Goal: Information Seeking & Learning: Understand process/instructions

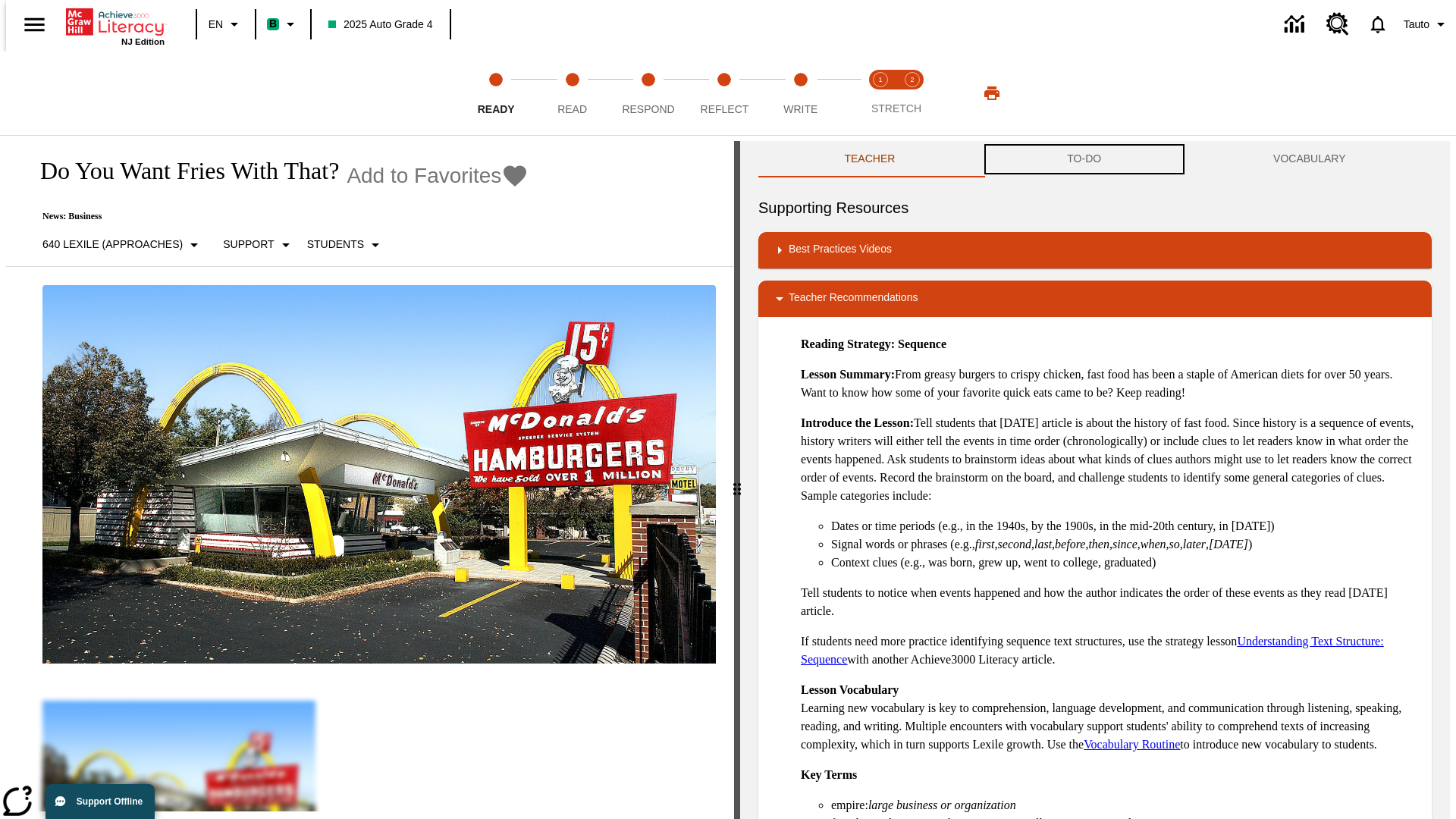
click at [1085, 159] on button "TO-DO" at bounding box center [1084, 159] width 206 height 37
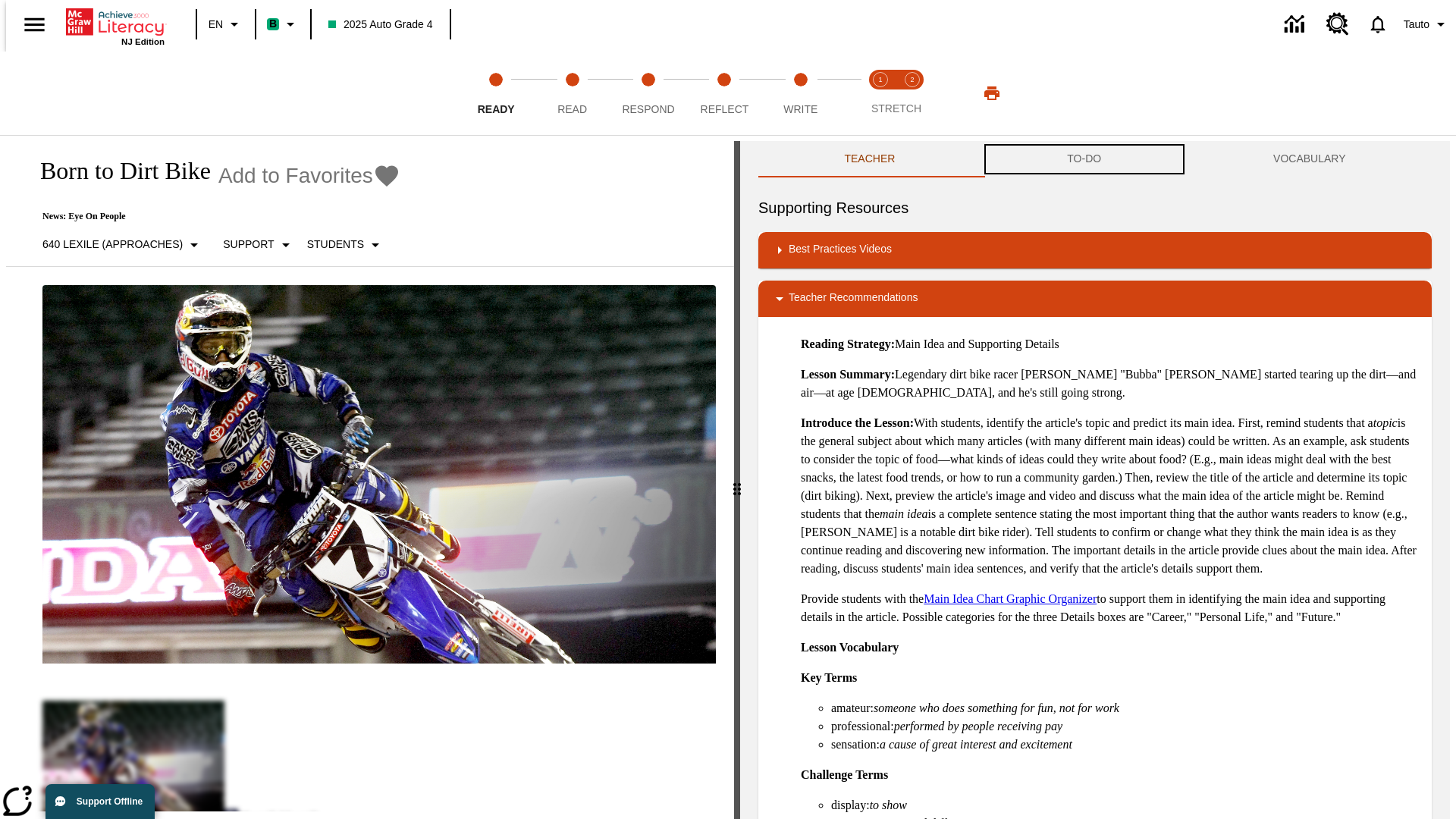
click at [1085, 159] on button "TO-DO" at bounding box center [1084, 159] width 206 height 37
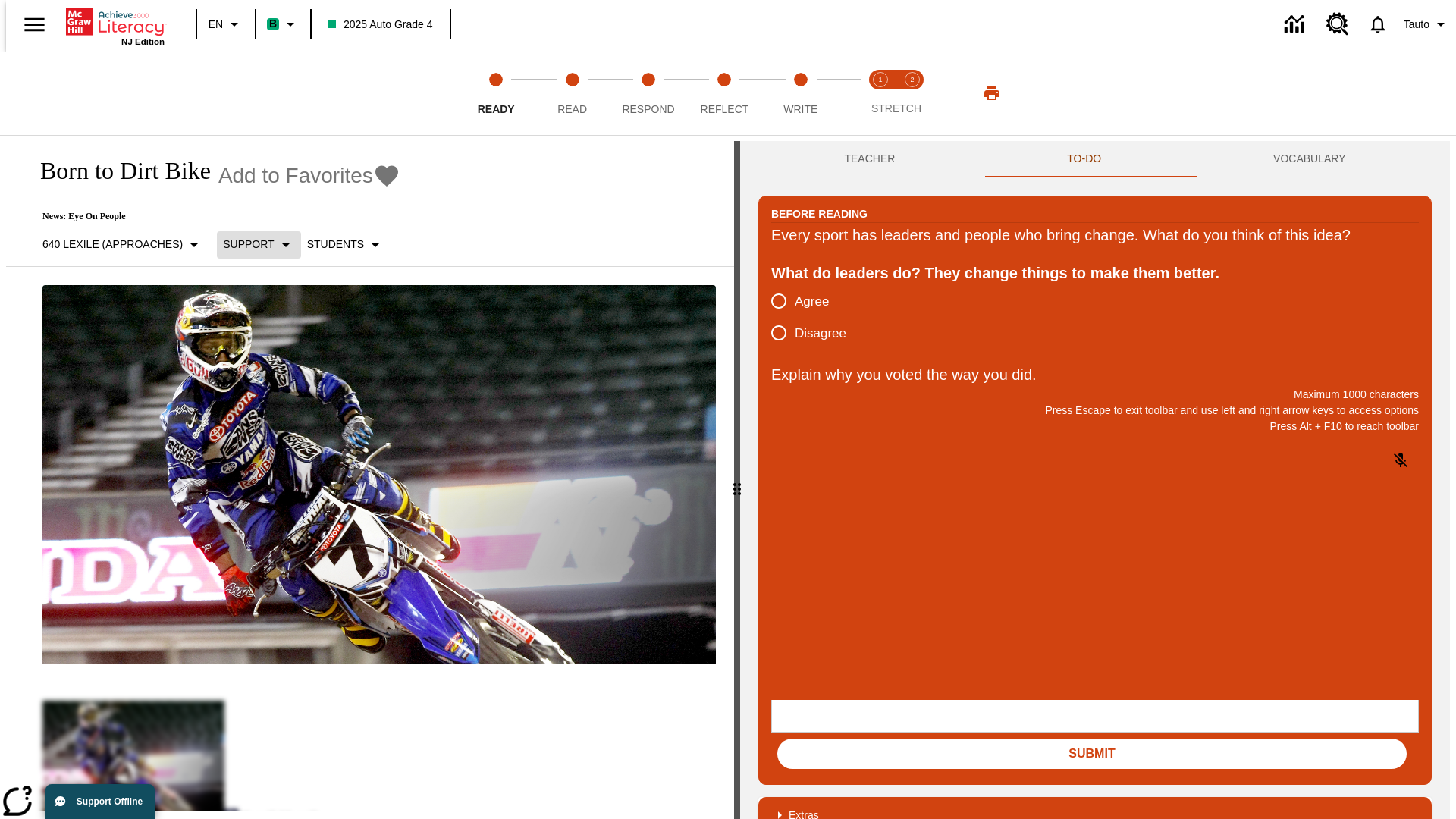
click at [252, 245] on p "Support" at bounding box center [248, 245] width 50 height 16
click at [268, 333] on p "Support" at bounding box center [268, 333] width 90 height 16
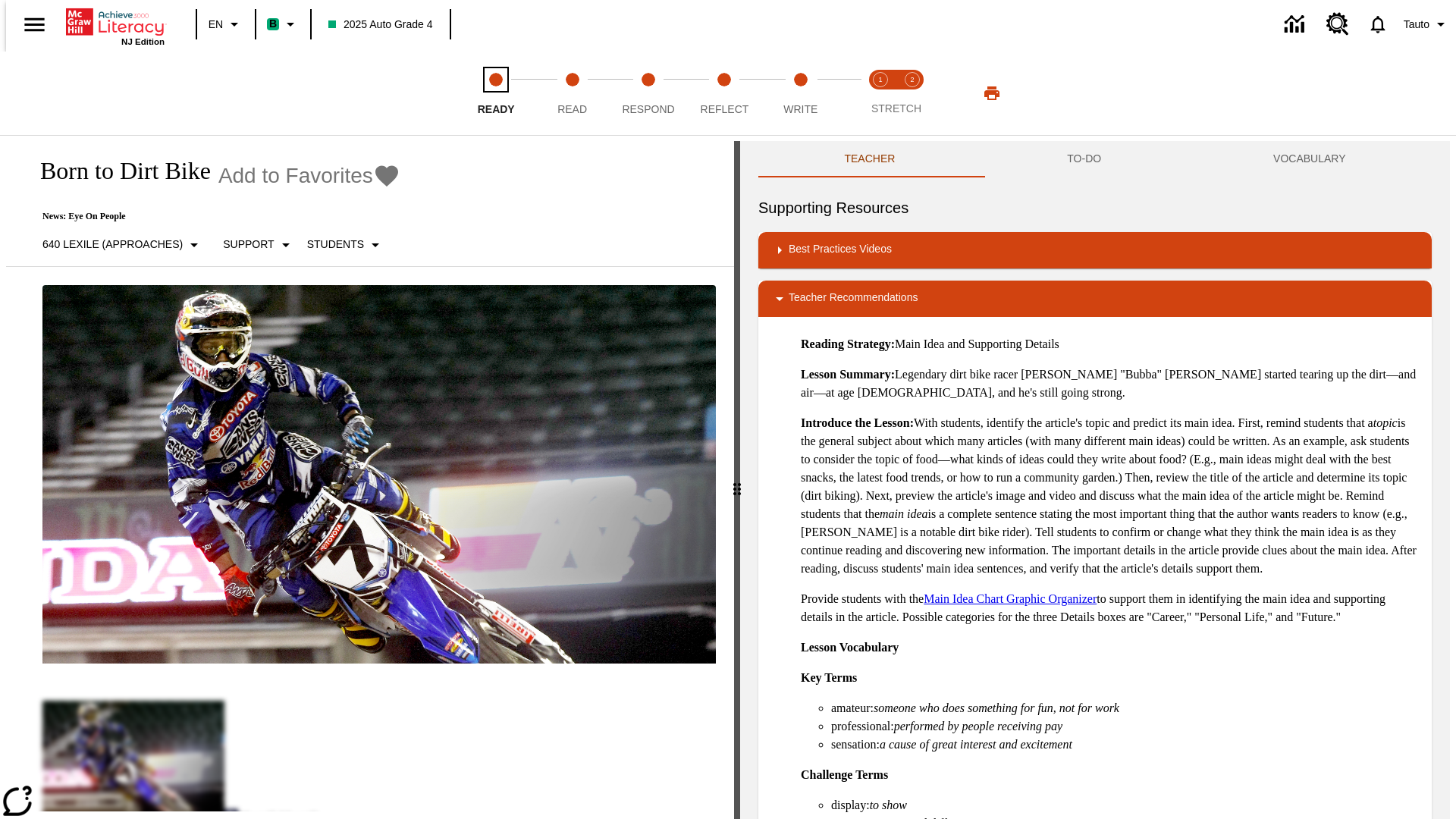
click at [496, 93] on span "Ready" at bounding box center [496, 103] width 37 height 27
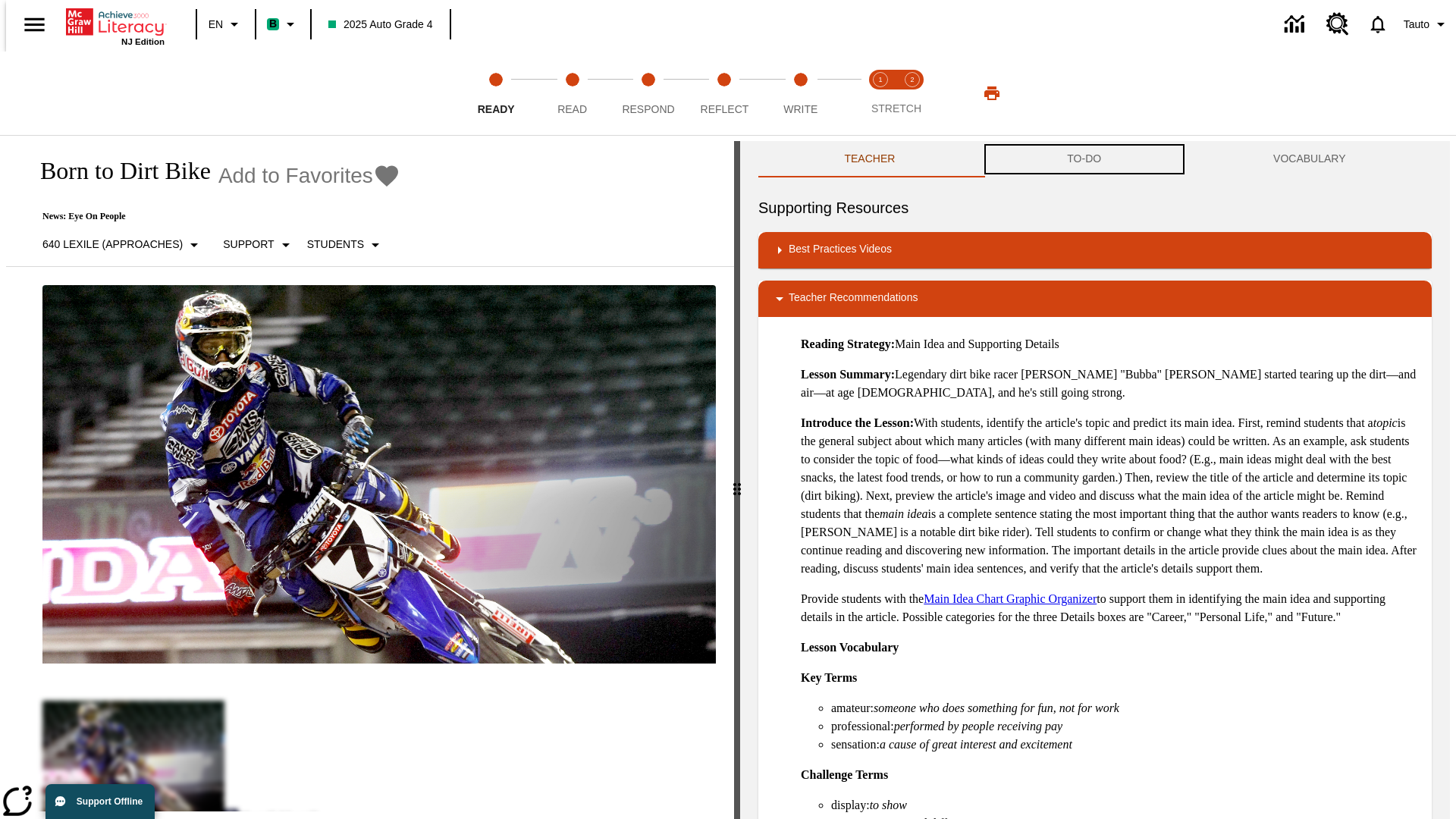
click at [1085, 159] on button "TO-DO" at bounding box center [1084, 159] width 206 height 37
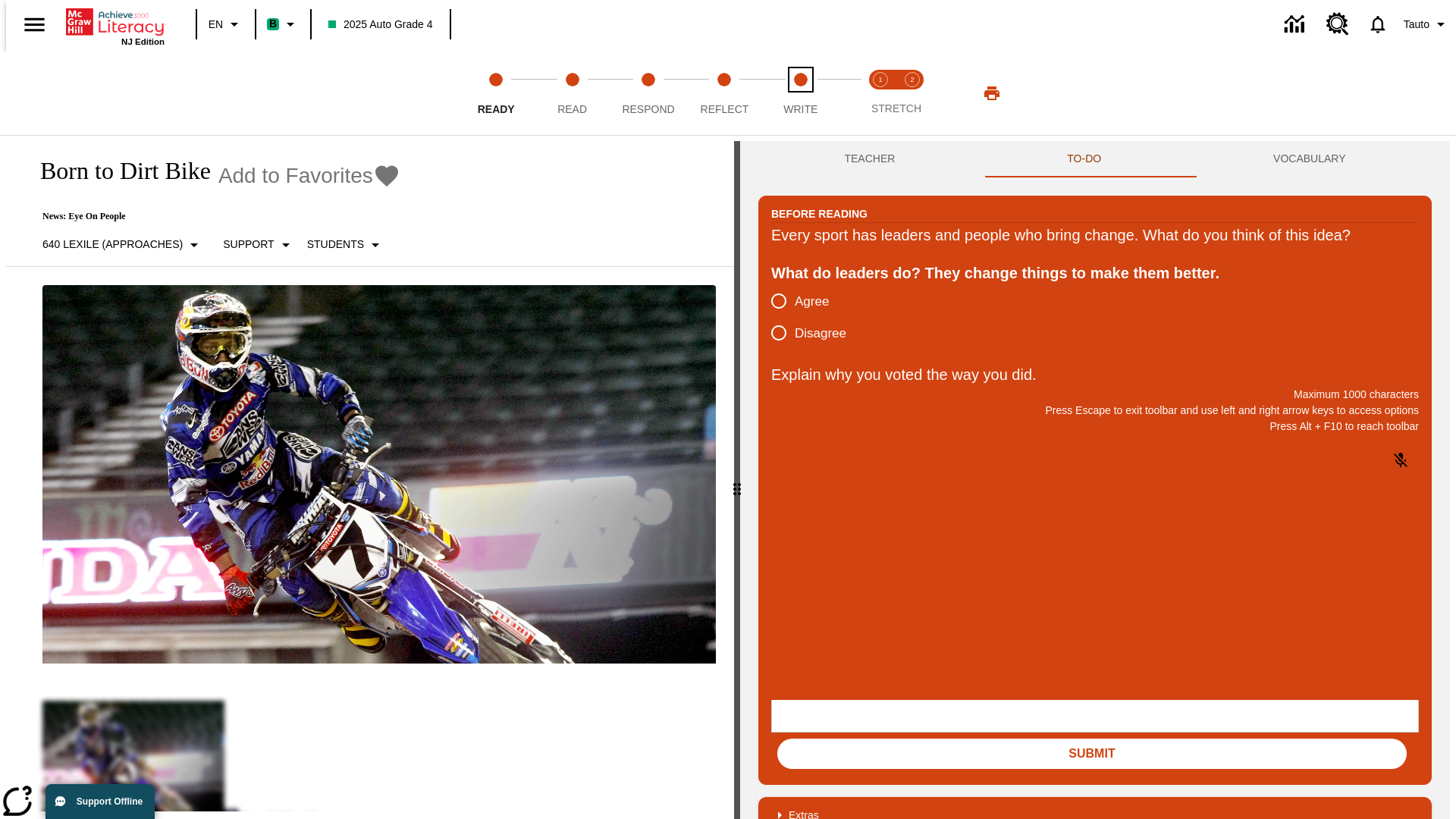
click at [800, 93] on span "Write" at bounding box center [800, 103] width 34 height 27
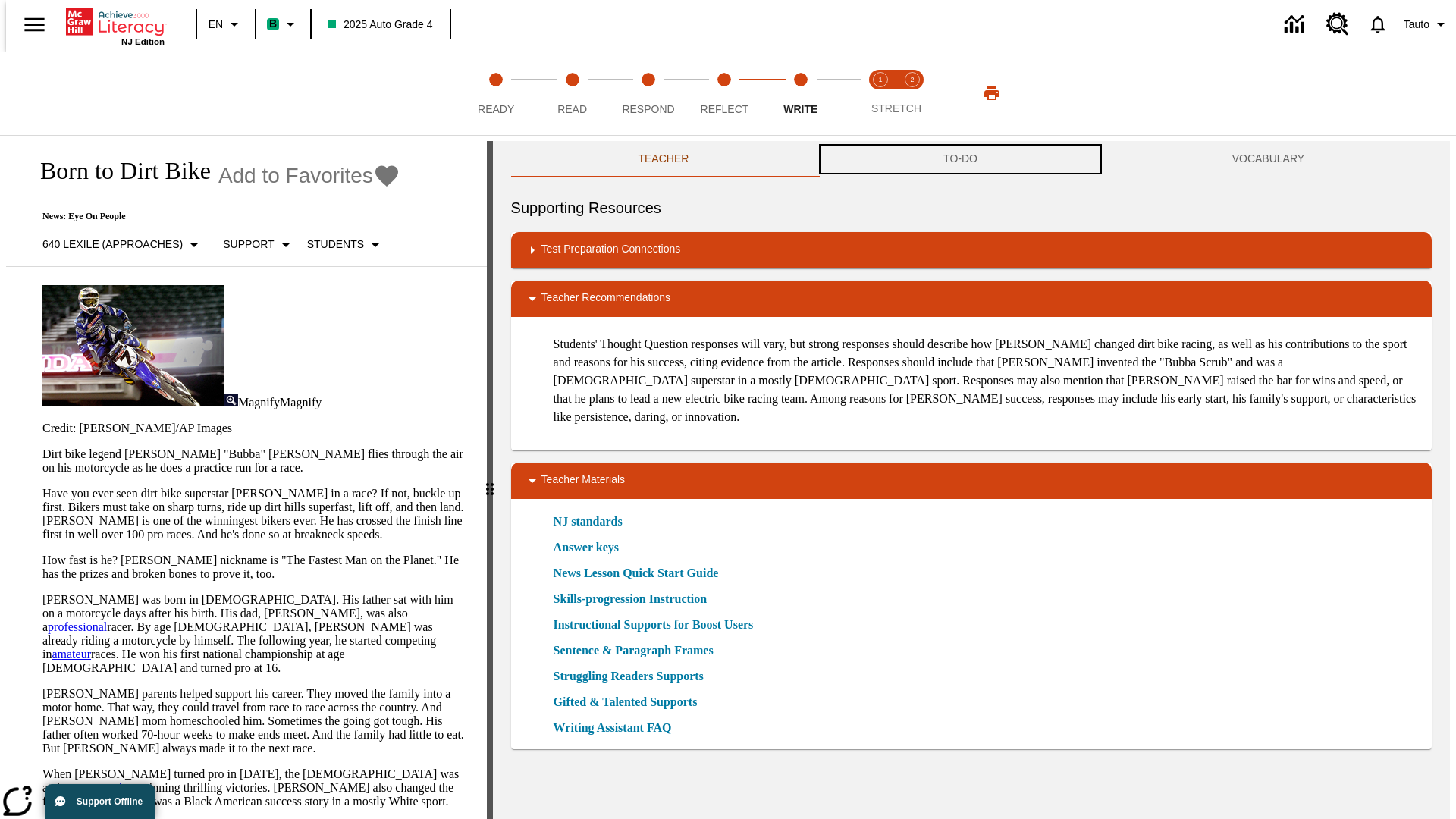
scroll to position [1, 0]
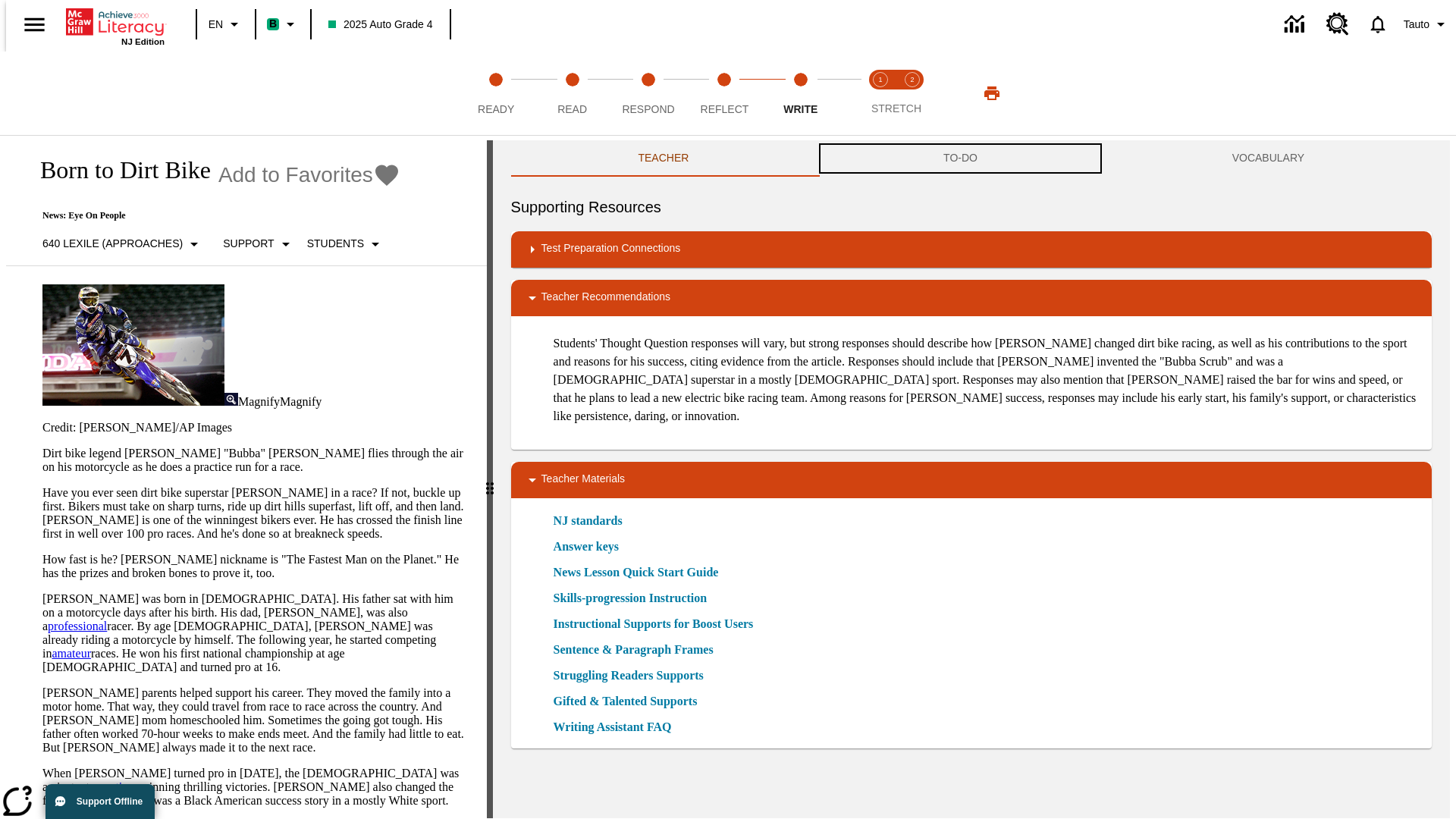
click at [961, 159] on button "TO-DO" at bounding box center [961, 158] width 289 height 37
